Goal: Find contact information: Find contact information

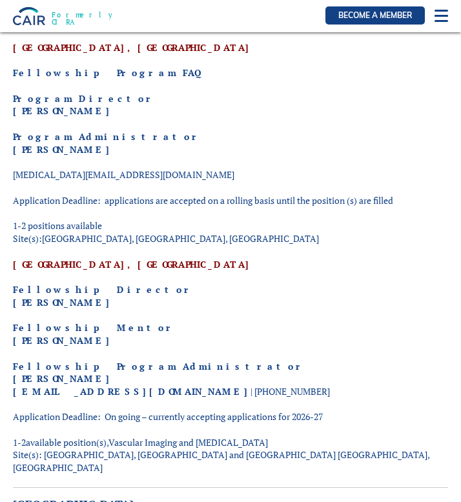
scroll to position [327, 0]
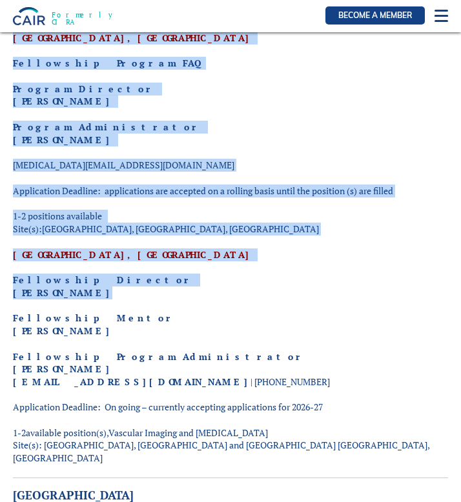
drag, startPoint x: 85, startPoint y: 293, endPoint x: 12, endPoint y: 298, distance: 72.4
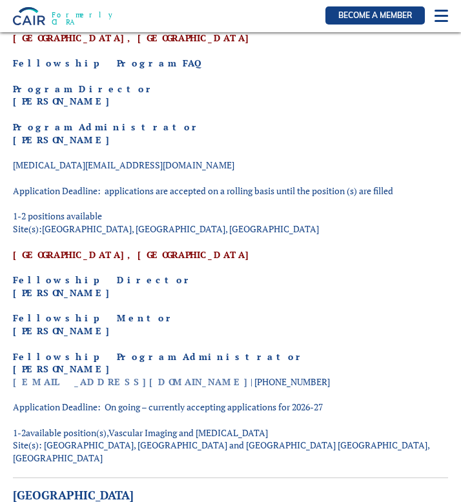
drag, startPoint x: 98, startPoint y: 383, endPoint x: 24, endPoint y: 384, distance: 74.2
click at [24, 384] on p "Fellowship Program Administrator [PERSON_NAME] [EMAIL_ADDRESS][DOMAIN_NAME] | […" at bounding box center [230, 370] width 435 height 38
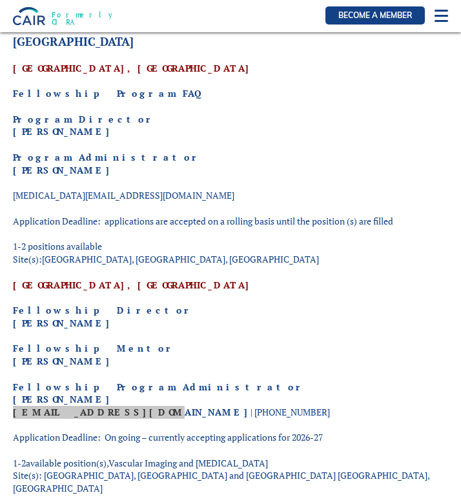
scroll to position [296, 0]
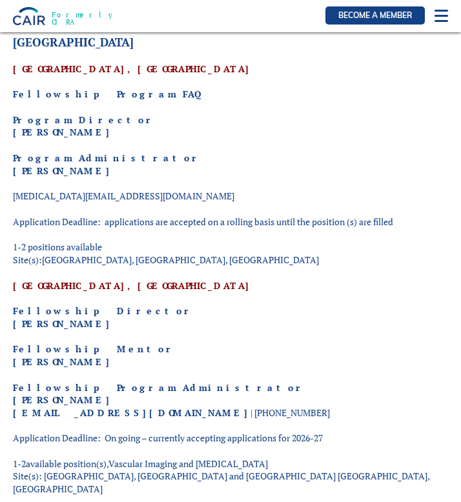
click at [148, 154] on p "Program Administrator [PERSON_NAME]" at bounding box center [230, 164] width 435 height 25
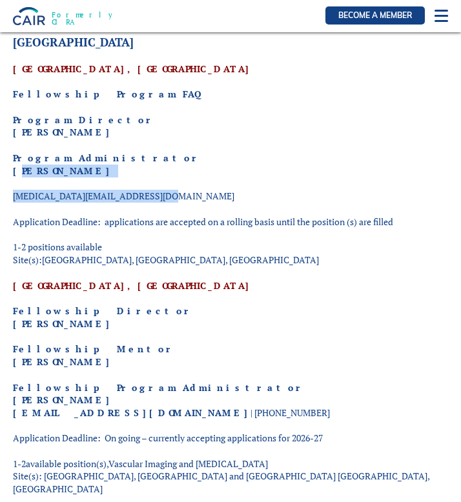
drag, startPoint x: 154, startPoint y: 199, endPoint x: 14, endPoint y: 176, distance: 142.7
copy div "[PERSON_NAME] [MEDICAL_DATA][EMAIL_ADDRESS][DOMAIN_NAME]"
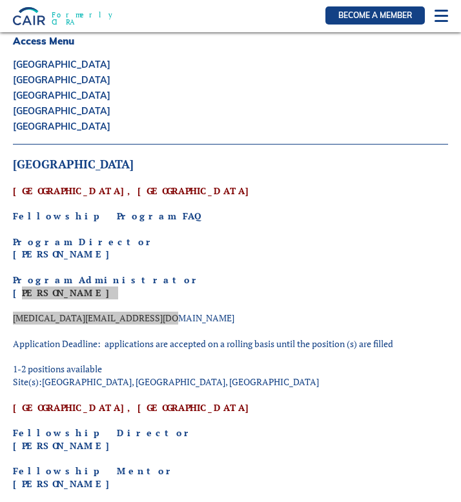
scroll to position [176, 0]
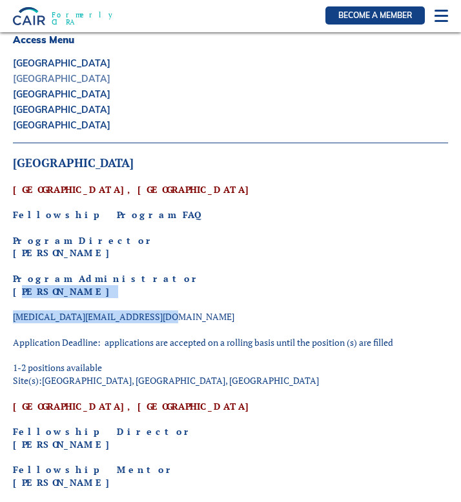
click at [74, 79] on link "[GEOGRAPHIC_DATA]" at bounding box center [230, 78] width 435 height 9
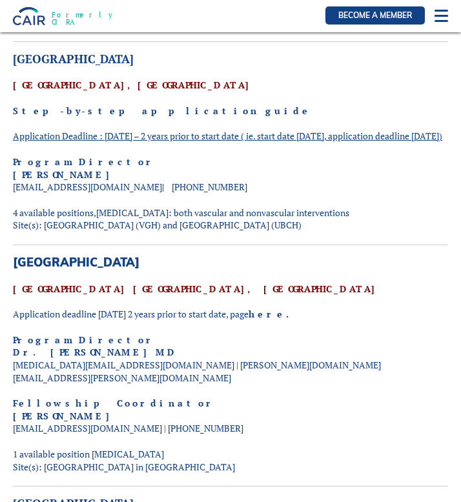
scroll to position [764, 0]
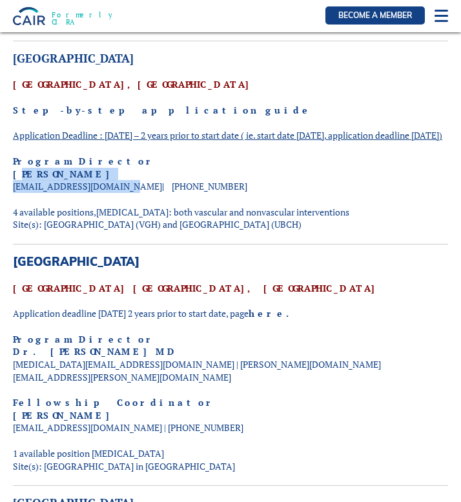
drag, startPoint x: 120, startPoint y: 187, endPoint x: 15, endPoint y: 178, distance: 105.6
click at [15, 178] on p "Program Director [PERSON_NAME] [EMAIL_ADDRESS][DOMAIN_NAME] | [PHONE_NUMBER]" at bounding box center [230, 174] width 435 height 38
copy p "[PERSON_NAME] [EMAIL_ADDRESS][DOMAIN_NAME]"
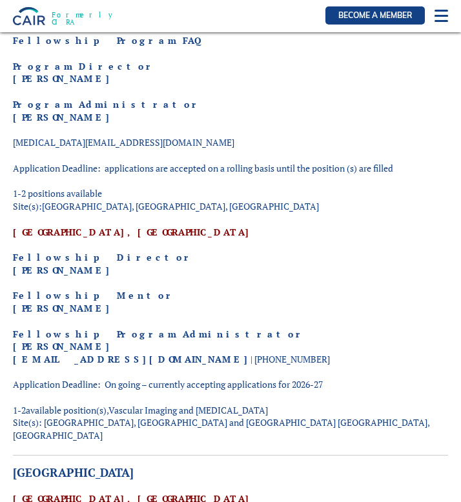
scroll to position [0, 0]
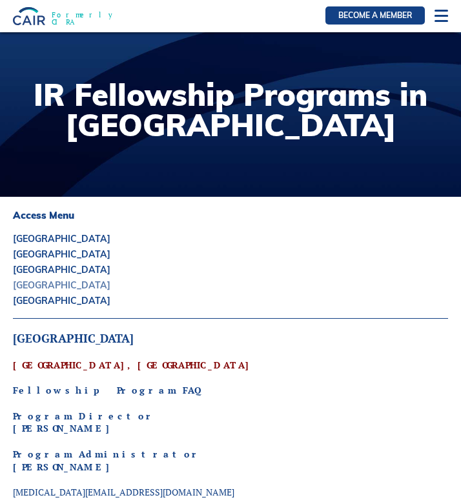
click at [40, 289] on link "[GEOGRAPHIC_DATA]" at bounding box center [230, 285] width 435 height 9
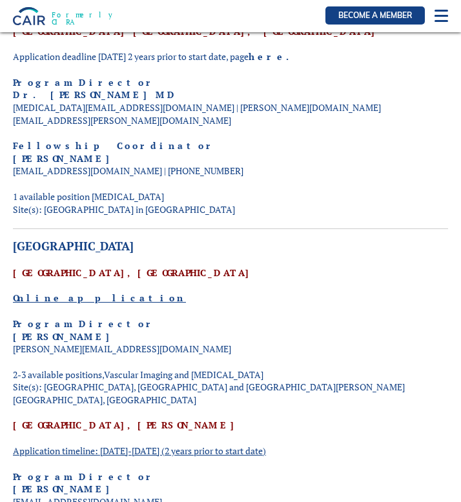
scroll to position [1209, 0]
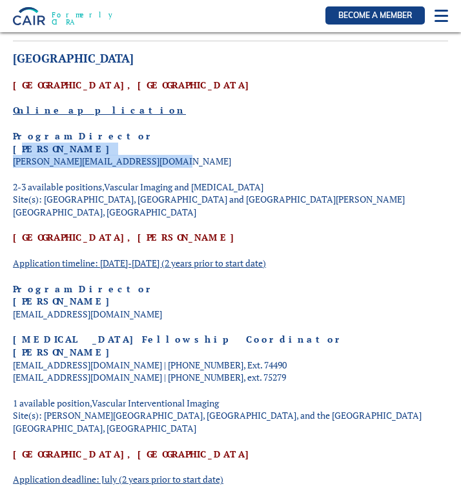
drag, startPoint x: 172, startPoint y: 148, endPoint x: 14, endPoint y: 137, distance: 158.5
click at [14, 137] on p "Program Director [PERSON_NAME] Leite [EMAIL_ADDRESS][DOMAIN_NAME]" at bounding box center [230, 149] width 435 height 38
copy p "[PERSON_NAME] Leite [EMAIL_ADDRESS][DOMAIN_NAME]"
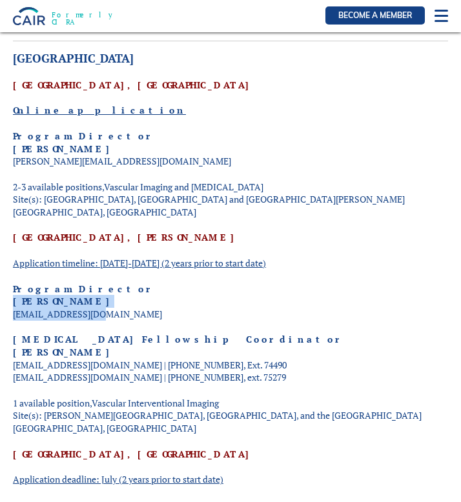
drag, startPoint x: 88, startPoint y: 289, endPoint x: 15, endPoint y: 280, distance: 74.1
click at [15, 283] on p "Program Director [PERSON_NAME] [EMAIL_ADDRESS][DOMAIN_NAME]" at bounding box center [230, 302] width 435 height 38
copy p "[PERSON_NAME] [EMAIL_ADDRESS][DOMAIN_NAME]"
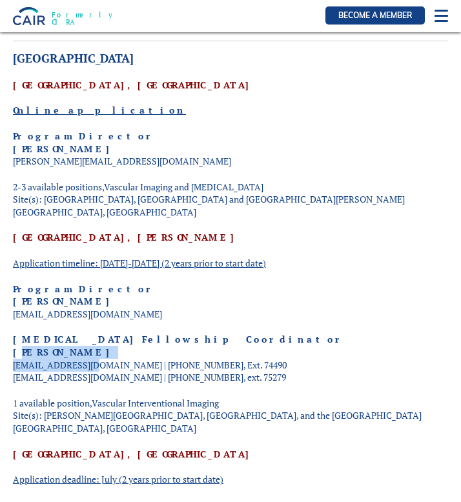
drag, startPoint x: 90, startPoint y: 338, endPoint x: 14, endPoint y: 331, distance: 76.6
click at [14, 333] on p "[MEDICAL_DATA] Fellowship Coordinator [PERSON_NAME] [PERSON_NAME][EMAIL_ADDRESS…" at bounding box center [230, 358] width 435 height 50
copy p "[PERSON_NAME] [PERSON_NAME][EMAIL_ADDRESS][DOMAIN_NAME]"
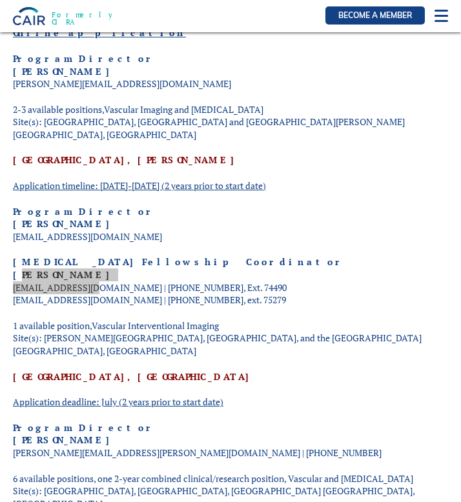
scroll to position [1298, 0]
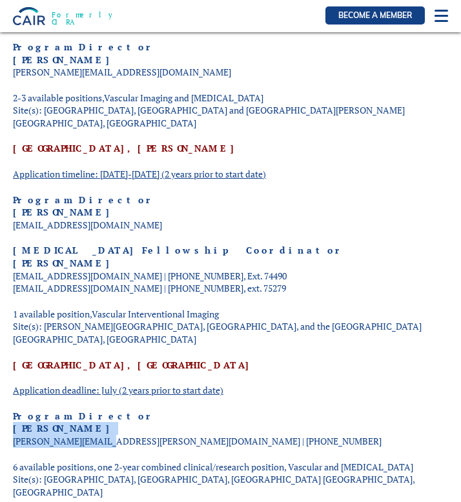
drag, startPoint x: 105, startPoint y: 414, endPoint x: 15, endPoint y: 406, distance: 90.1
click at [15, 410] on p "Program Director [PERSON_NAME] [PERSON_NAME][EMAIL_ADDRESS][PERSON_NAME][DOMAIN…" at bounding box center [230, 429] width 435 height 38
copy p "[PERSON_NAME] [PERSON_NAME][EMAIL_ADDRESS][PERSON_NAME][DOMAIN_NAME]"
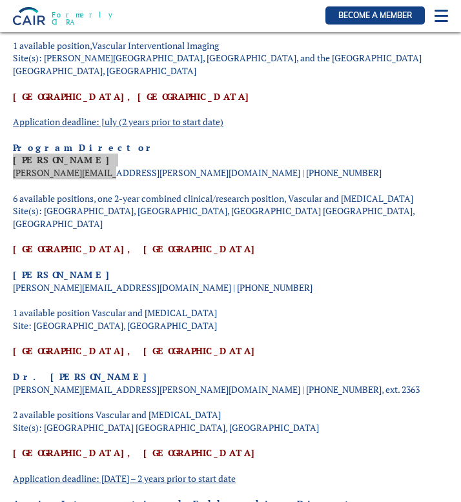
scroll to position [1563, 0]
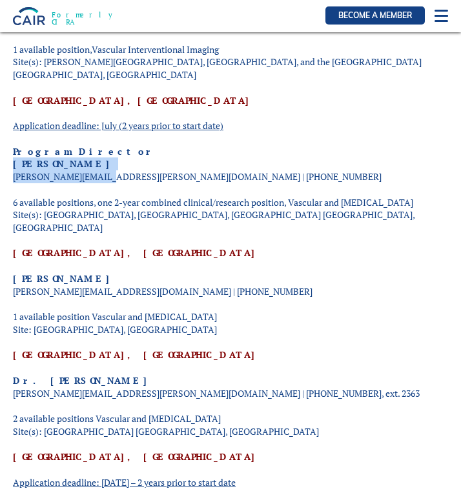
click at [250, 300] on div "[GEOGRAPHIC_DATA], [GEOGRAPHIC_DATA] Fellowship Program FAQ Program Director [P…" at bounding box center [230, 105] width 435 height 2673
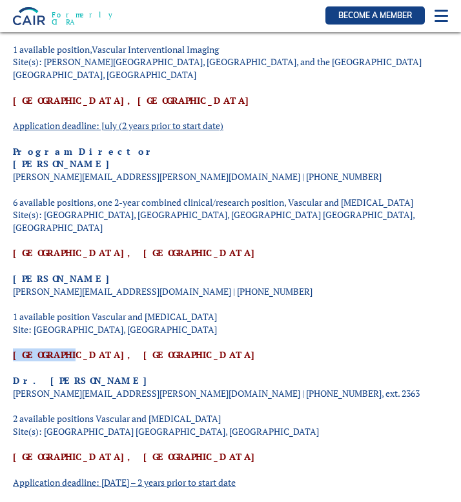
click at [250, 300] on div "[GEOGRAPHIC_DATA], [GEOGRAPHIC_DATA] Fellowship Program FAQ Program Director [P…" at bounding box center [230, 105] width 435 height 2673
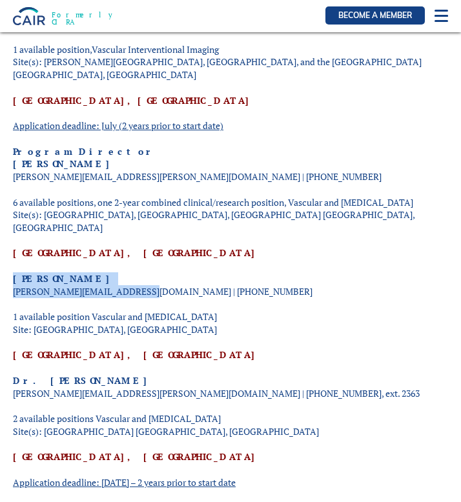
drag, startPoint x: 146, startPoint y: 254, endPoint x: 14, endPoint y: 241, distance: 132.3
click at [14, 272] on p "[PERSON_NAME] [PERSON_NAME][EMAIL_ADDRESS][DOMAIN_NAME] | [PHONE_NUMBER]" at bounding box center [230, 284] width 435 height 25
copy p "[PERSON_NAME] [PERSON_NAME][EMAIL_ADDRESS][DOMAIN_NAME]"
click at [136, 374] on p "Dr. [PERSON_NAME] [PERSON_NAME][EMAIL_ADDRESS][PERSON_NAME][DOMAIN_NAME] | [PHO…" at bounding box center [230, 386] width 435 height 25
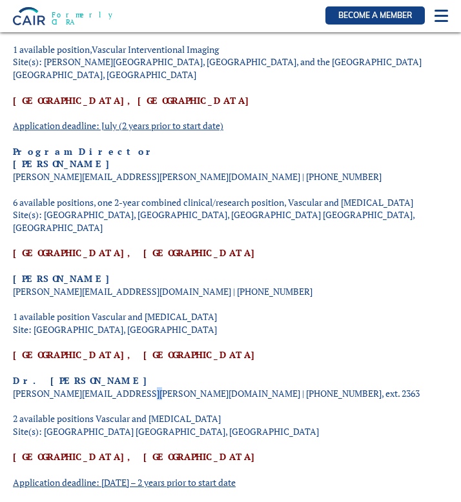
click at [136, 374] on p "Dr. [PERSON_NAME] [PERSON_NAME][EMAIL_ADDRESS][PERSON_NAME][DOMAIN_NAME] | [PHO…" at bounding box center [230, 386] width 435 height 25
click at [75, 365] on div "[GEOGRAPHIC_DATA], [GEOGRAPHIC_DATA] Fellowship Program FAQ Program Director [P…" at bounding box center [230, 105] width 435 height 2673
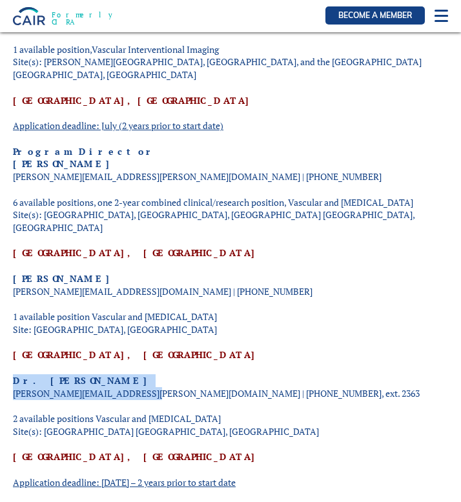
drag, startPoint x: 143, startPoint y: 356, endPoint x: 14, endPoint y: 345, distance: 130.2
click at [14, 374] on p "Dr. [PERSON_NAME] [PERSON_NAME][EMAIL_ADDRESS][PERSON_NAME][DOMAIN_NAME] | [PHO…" at bounding box center [230, 386] width 435 height 25
copy p "Dr. [PERSON_NAME] [PERSON_NAME][EMAIL_ADDRESS][PERSON_NAME][DOMAIN_NAME]"
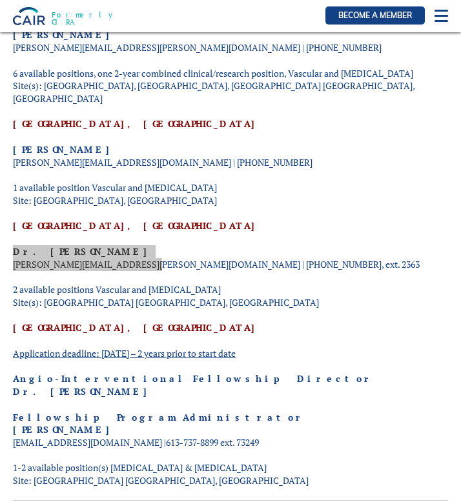
scroll to position [1694, 0]
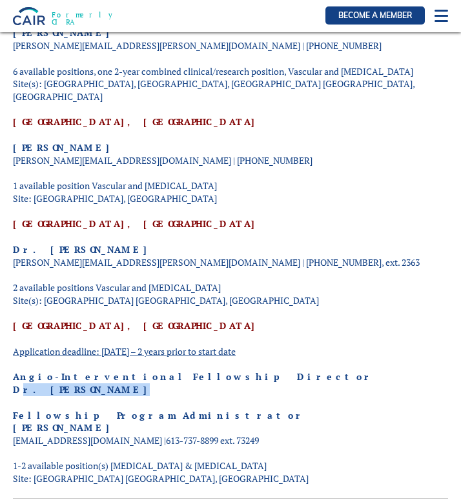
drag, startPoint x: 93, startPoint y: 352, endPoint x: 14, endPoint y: 352, distance: 78.8
click at [14, 371] on p "Angio-Interventional Fellowship Director Dr. [PERSON_NAME]" at bounding box center [230, 383] width 435 height 25
copy strong "Dr. [PERSON_NAME]"
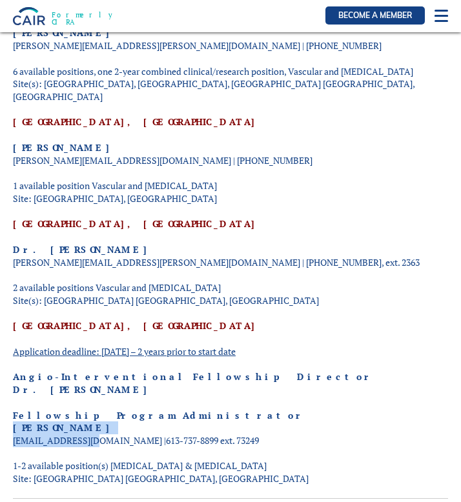
drag, startPoint x: 87, startPoint y: 400, endPoint x: 14, endPoint y: 392, distance: 73.4
click at [14, 409] on p "Fellowship Program Administrator [PERSON_NAME] [PERSON_NAME][EMAIL_ADDRESS][DOM…" at bounding box center [230, 428] width 435 height 38
copy p "[PERSON_NAME] [PERSON_NAME][EMAIL_ADDRESS][DOMAIN_NAME]"
